Goal: Information Seeking & Learning: Check status

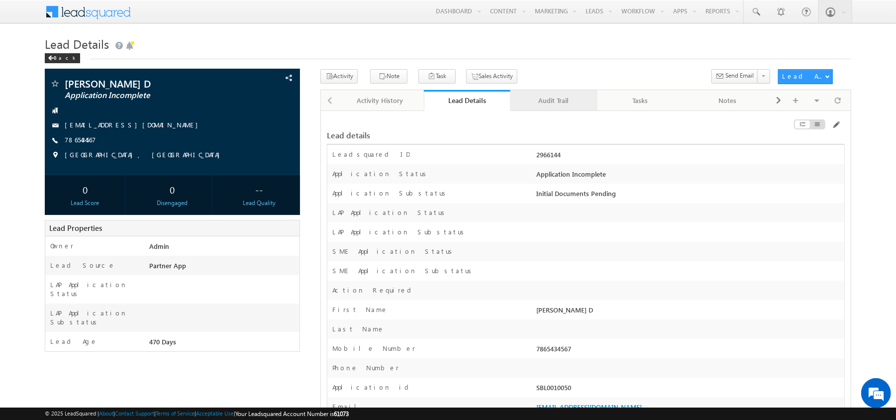
click at [560, 104] on div "Audit Trail" at bounding box center [553, 101] width 70 height 12
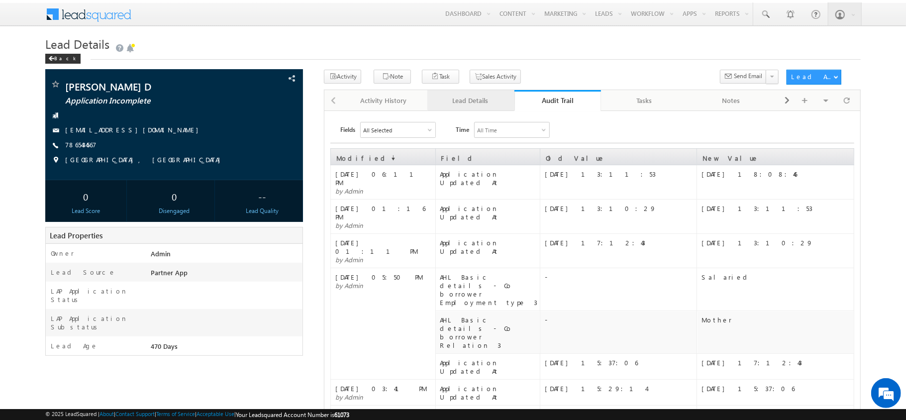
click at [484, 109] on link "Lead Details" at bounding box center [470, 100] width 87 height 21
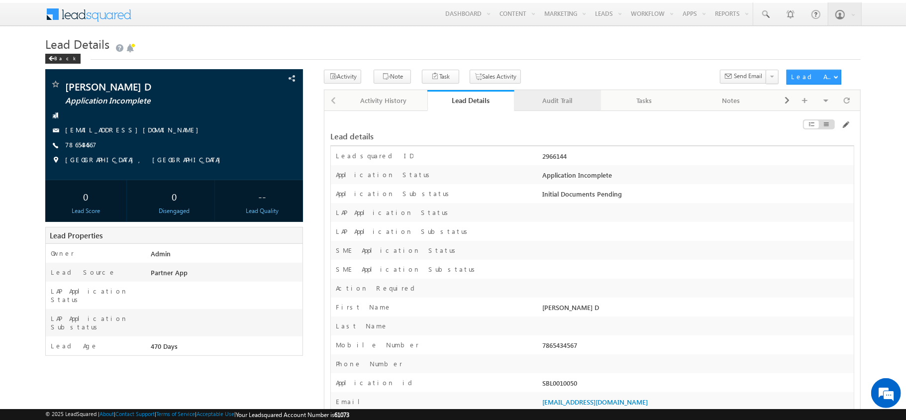
click at [552, 100] on div "Audit Trail" at bounding box center [557, 101] width 70 height 12
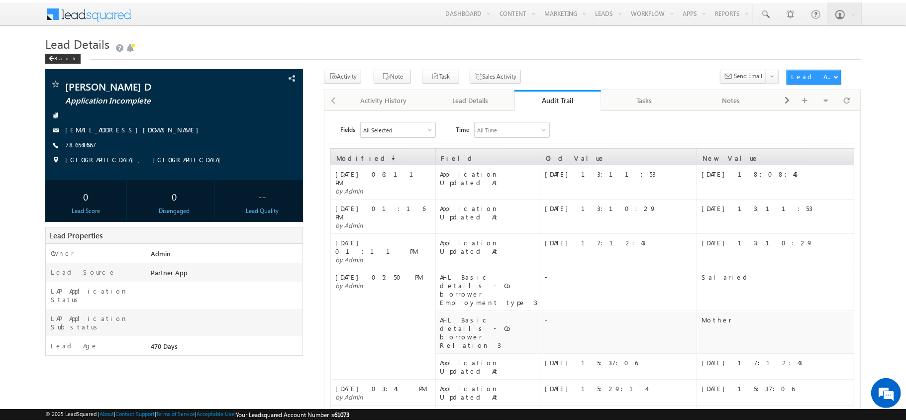
click at [552, 100] on div "Audit Trail" at bounding box center [558, 100] width 72 height 9
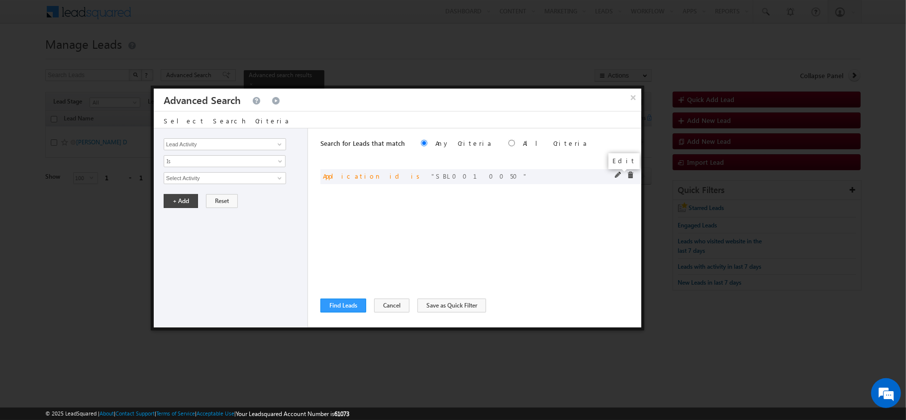
click at [619, 176] on span at bounding box center [618, 175] width 7 height 7
click at [246, 172] on div "Lead Activity Task Sales Group Prospect Id AA AA Owner AA Status Aadhaar Addres…" at bounding box center [231, 227] width 154 height 199
click at [246, 184] on input "SBL0010050" at bounding box center [225, 178] width 122 height 12
type input "SBL0010785"
click at [168, 200] on button "+ Add" at bounding box center [181, 201] width 34 height 14
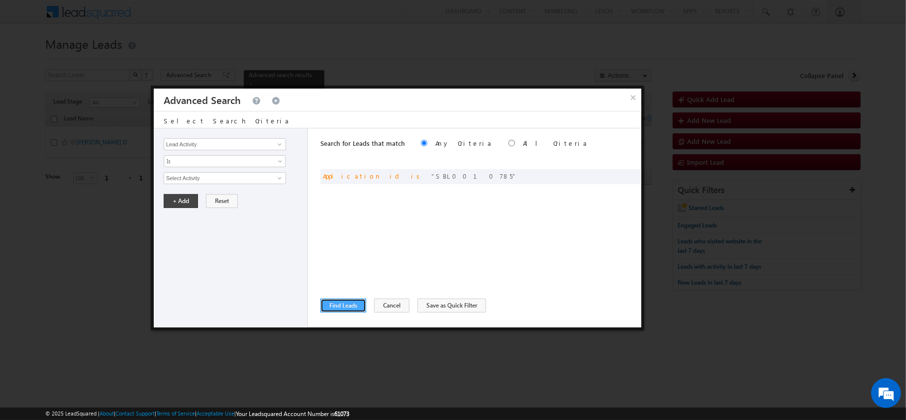
click at [331, 299] on button "Find Leads" at bounding box center [343, 305] width 46 height 14
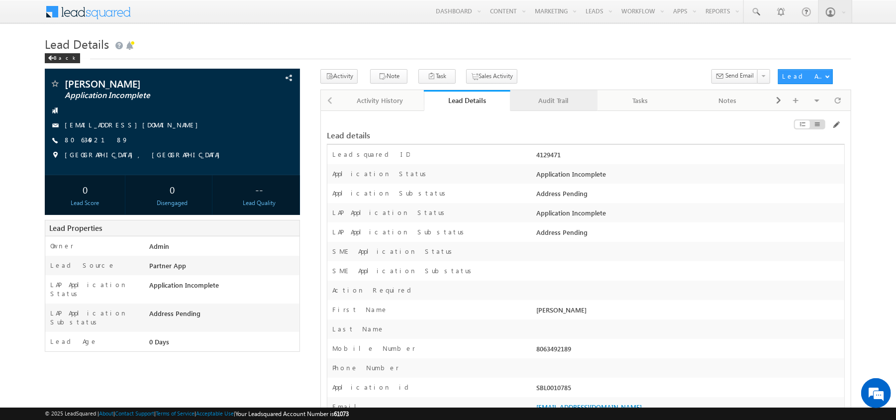
click at [542, 103] on div "Audit Trail" at bounding box center [553, 101] width 70 height 12
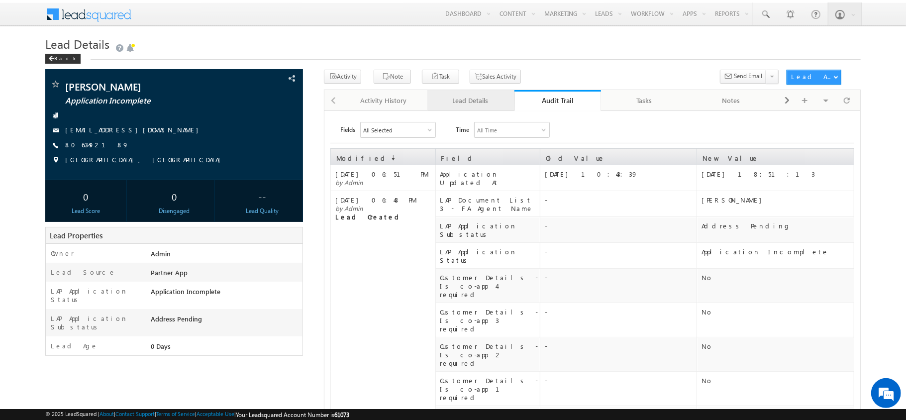
click at [486, 100] on div "Lead Details" at bounding box center [470, 101] width 70 height 12
